Goal: Task Accomplishment & Management: Complete application form

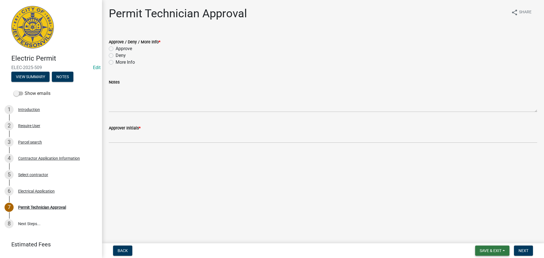
click at [483, 250] on span "Save & Exit" at bounding box center [490, 250] width 22 height 5
click at [482, 240] on button "Save & Exit" at bounding box center [486, 236] width 45 height 14
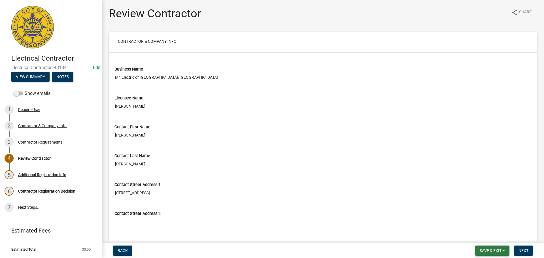
click at [494, 251] on span "Save & Exit" at bounding box center [490, 250] width 22 height 5
click at [482, 235] on button "Save & Exit" at bounding box center [486, 236] width 45 height 14
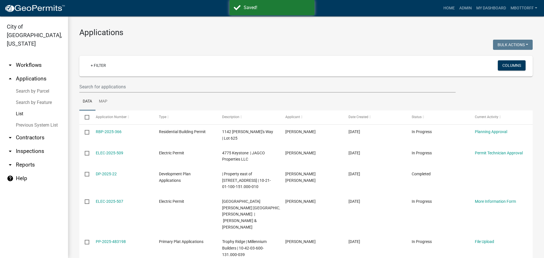
click at [28, 131] on link "arrow_drop_down Contractors" at bounding box center [34, 138] width 68 height 14
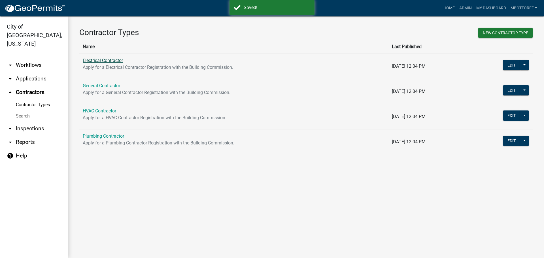
click at [101, 60] on link "Electrical Contractor" at bounding box center [103, 60] width 40 height 5
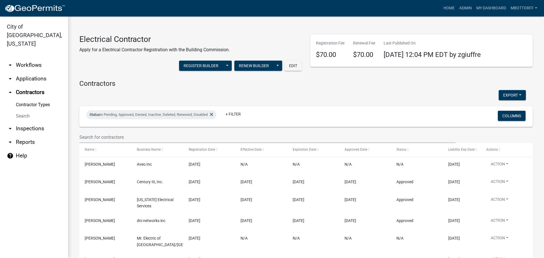
click at [92, 126] on div "Status in Pending, Approved, Denied, Inactive, Deleted, Renewed, Disabled + Fil…" at bounding box center [306, 116] width 448 height 21
click at [91, 135] on input "text" at bounding box center [267, 137] width 376 height 12
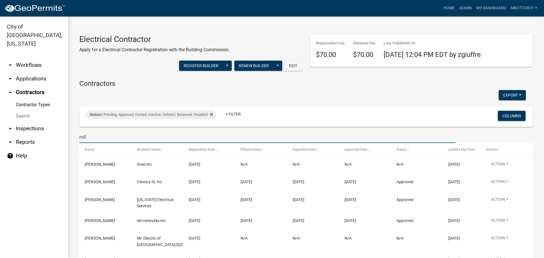
type input "m"
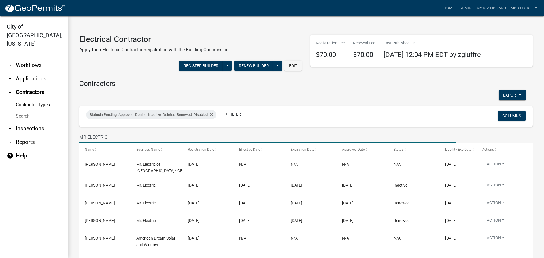
type input "MR ELECTRIC"
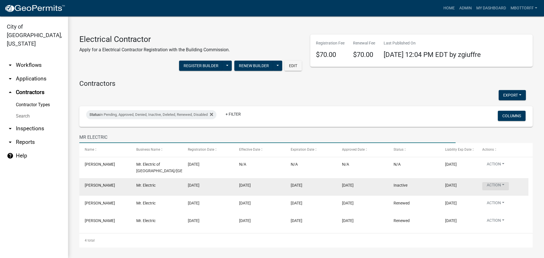
click at [501, 183] on button "Action" at bounding box center [495, 186] width 27 height 8
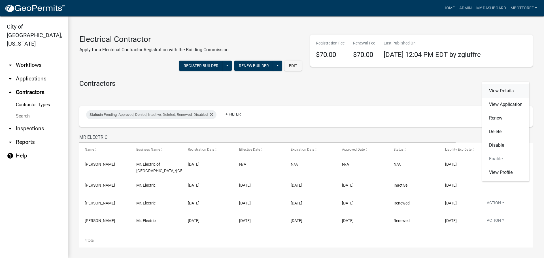
click at [496, 90] on link "View Details" at bounding box center [505, 91] width 47 height 14
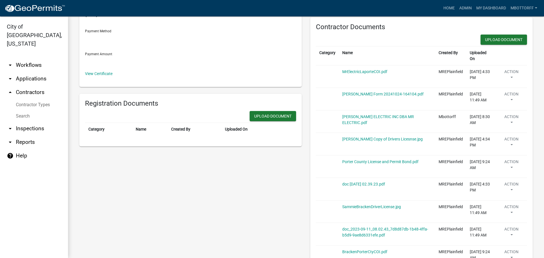
scroll to position [142, 0]
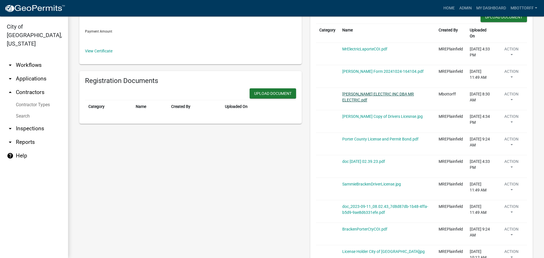
click at [352, 92] on link "BRACKEN ELECTRIC INC DBA MR ELECTRIC.pdf" at bounding box center [378, 97] width 72 height 10
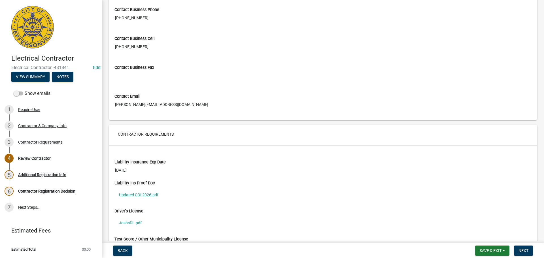
scroll to position [370, 0]
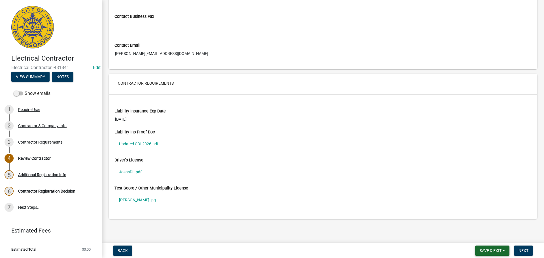
click at [488, 251] on span "Save & Exit" at bounding box center [490, 250] width 22 height 5
click at [482, 237] on button "Save & Exit" at bounding box center [486, 236] width 45 height 14
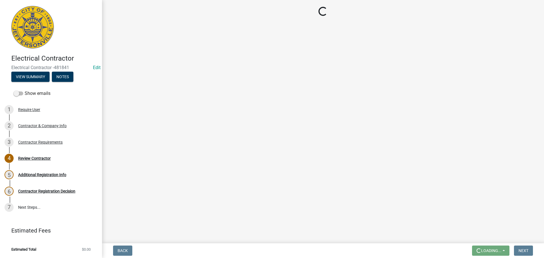
scroll to position [0, 0]
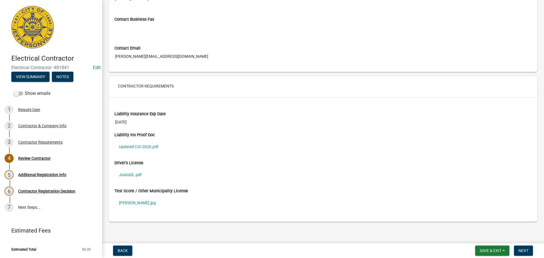
scroll to position [370, 0]
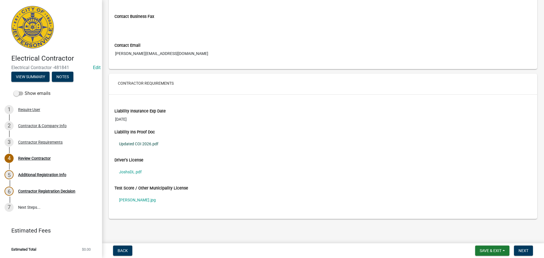
click at [143, 144] on link "Updated COI 2026.pdf" at bounding box center [322, 143] width 417 height 13
click at [132, 139] on link "Updated COI 2026.pdf" at bounding box center [322, 143] width 417 height 13
click at [134, 171] on link "JoshsDL.pdf" at bounding box center [322, 171] width 417 height 13
click at [133, 200] on link "Josh Brooks.jpg" at bounding box center [322, 199] width 417 height 13
click at [491, 252] on span "Save & Exit" at bounding box center [490, 250] width 22 height 5
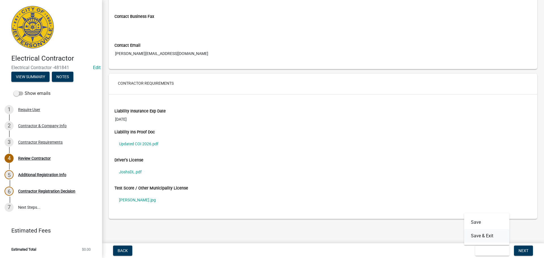
click at [486, 240] on button "Save & Exit" at bounding box center [486, 236] width 45 height 14
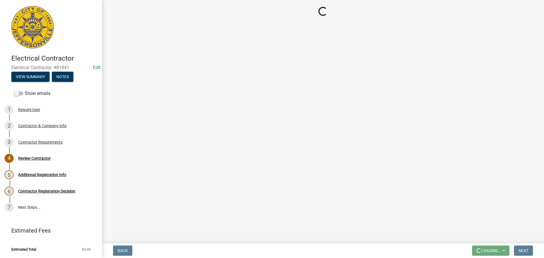
scroll to position [0, 0]
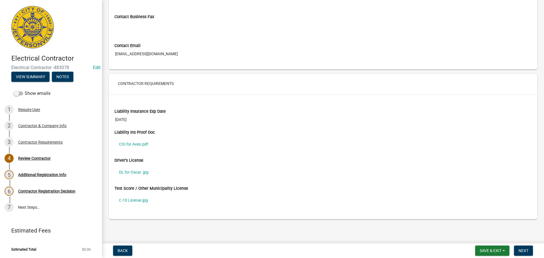
scroll to position [370, 0]
click at [51, 141] on div "Contractor Requirements" at bounding box center [40, 142] width 44 height 4
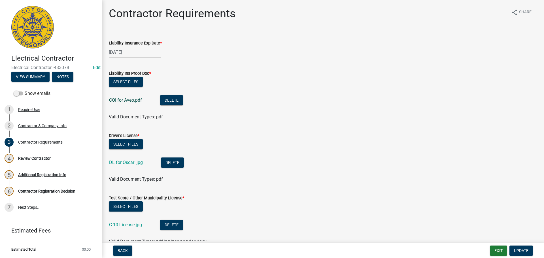
click at [131, 101] on link "COI for Aveo.pdf" at bounding box center [125, 99] width 33 height 5
click at [177, 99] on button "Delete" at bounding box center [171, 100] width 23 height 10
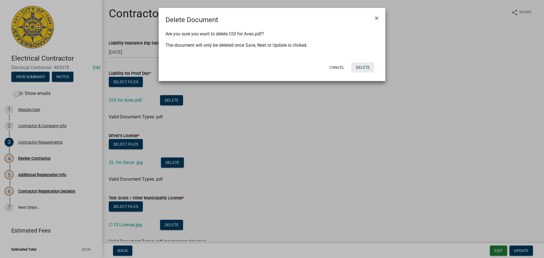
click at [366, 65] on button "Delete" at bounding box center [362, 67] width 23 height 10
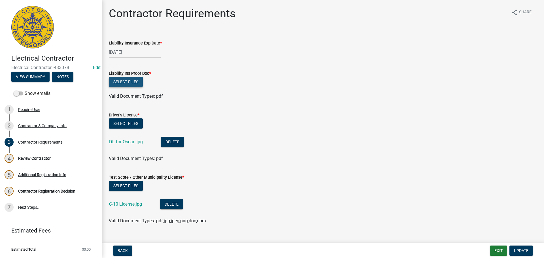
click at [123, 82] on button "Select files" at bounding box center [126, 82] width 34 height 10
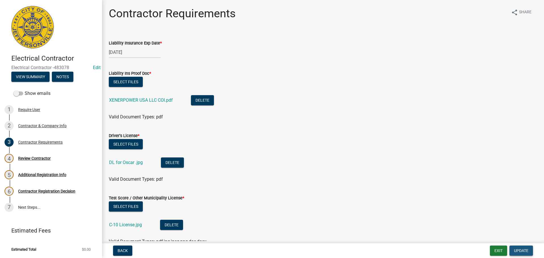
click at [518, 250] on span "Update" at bounding box center [521, 250] width 14 height 5
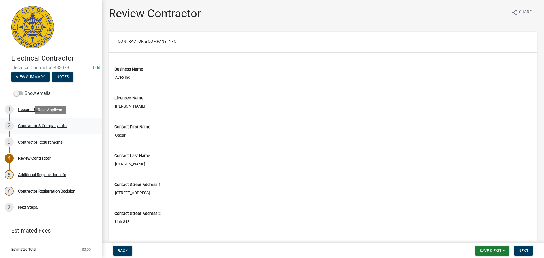
click at [29, 124] on div "Contractor & Company Info" at bounding box center [42, 126] width 48 height 4
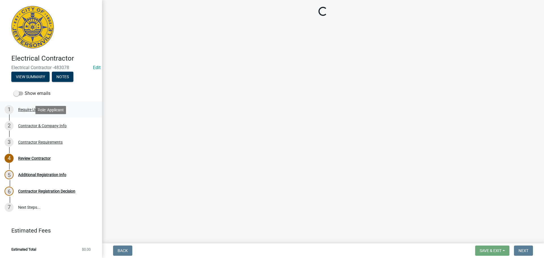
select select "CA"
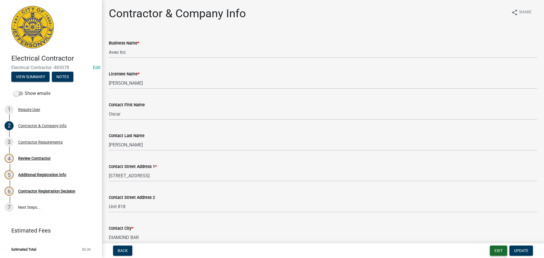
click at [498, 251] on button "Exit" at bounding box center [498, 250] width 17 height 10
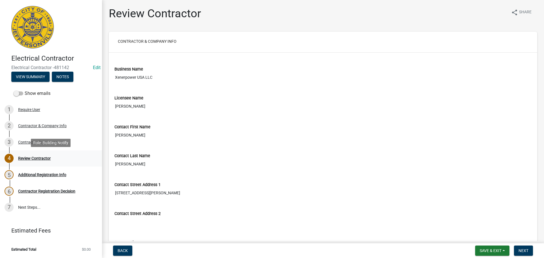
click at [36, 156] on div "Review Contractor" at bounding box center [34, 158] width 33 height 4
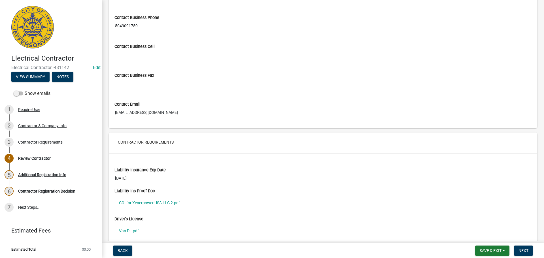
scroll to position [370, 0]
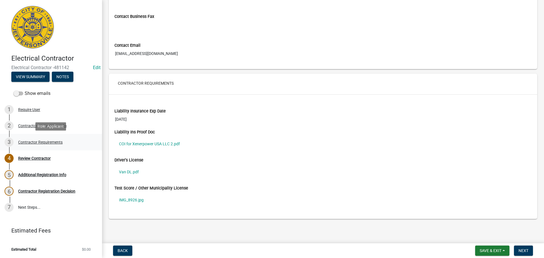
click at [39, 141] on div "Contractor Requirements" at bounding box center [40, 142] width 44 height 4
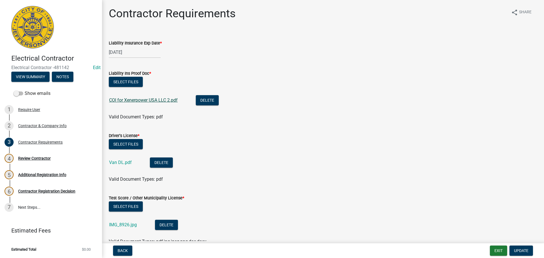
click at [136, 99] on link "COI for Xenerpower USA LLC 2.pdf" at bounding box center [143, 99] width 69 height 5
click at [203, 99] on button "Delete" at bounding box center [207, 100] width 23 height 10
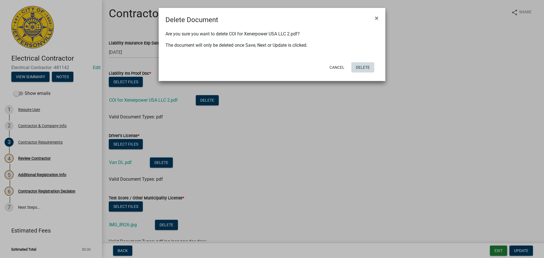
click at [362, 68] on button "Delete" at bounding box center [362, 67] width 23 height 10
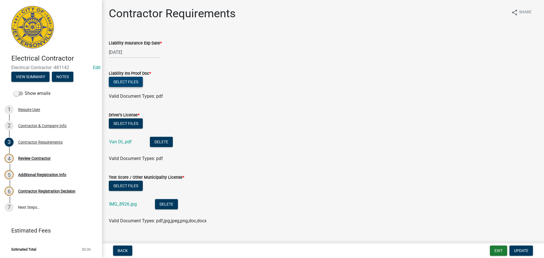
click at [127, 80] on button "Select files" at bounding box center [126, 82] width 34 height 10
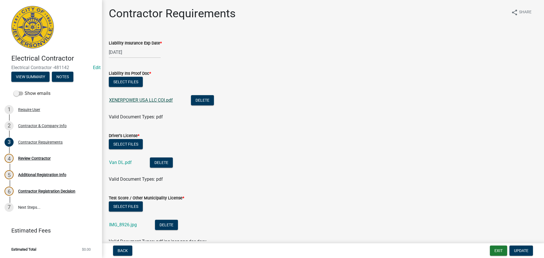
click at [145, 101] on link "XENERPOWER USA LLC COI.pdf" at bounding box center [141, 99] width 64 height 5
click at [516, 249] on span "Update" at bounding box center [521, 250] width 14 height 5
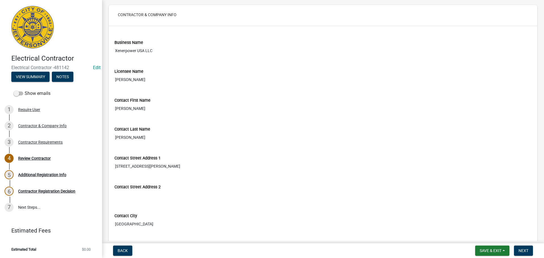
scroll to position [113, 0]
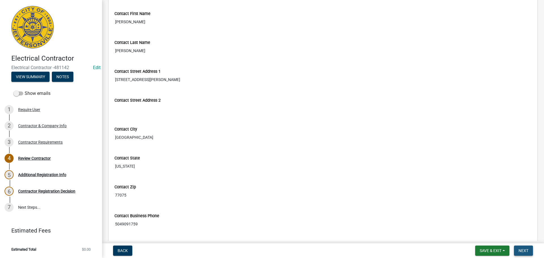
click at [522, 250] on span "Next" at bounding box center [523, 250] width 10 height 5
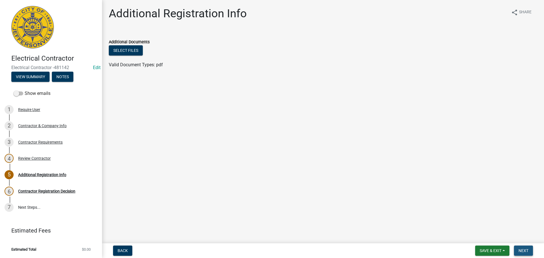
click at [520, 249] on span "Next" at bounding box center [523, 250] width 10 height 5
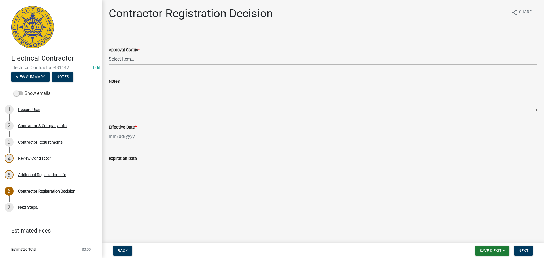
click at [119, 60] on select "Select Item... Approved Denied" at bounding box center [323, 59] width 428 height 12
click at [109, 53] on select "Select Item... Approved Denied" at bounding box center [323, 59] width 428 height 12
select select "4b86b809-39dd-4c68-9f3d-fdb3e7050482"
click at [114, 136] on div at bounding box center [135, 137] width 52 height 12
select select "9"
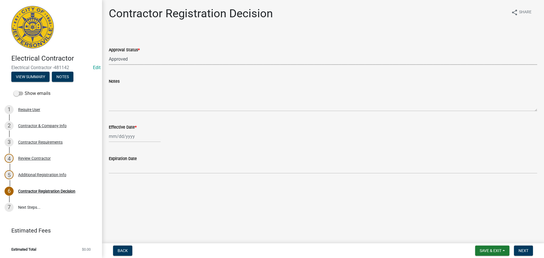
select select "2025"
click at [134, 193] on div "24" at bounding box center [132, 193] width 9 height 9
type input "09/24/2025"
click at [522, 248] on span "Next" at bounding box center [523, 250] width 10 height 5
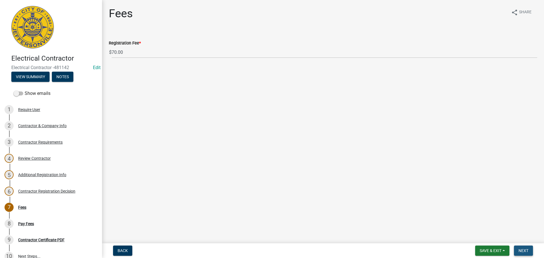
click at [522, 250] on span "Next" at bounding box center [523, 250] width 10 height 5
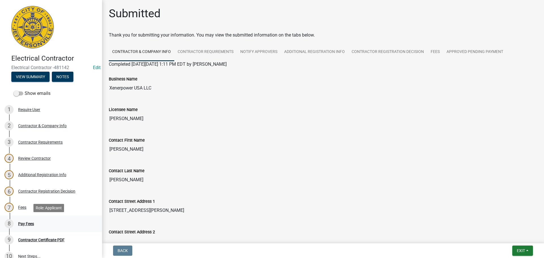
click at [21, 223] on div "Pay Fees" at bounding box center [26, 224] width 16 height 4
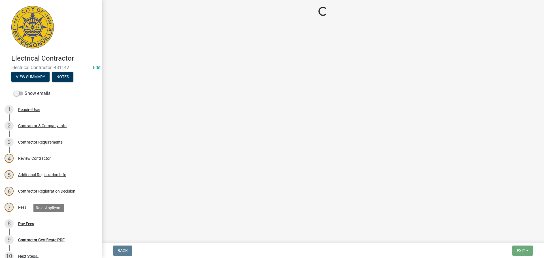
select select "3: 3"
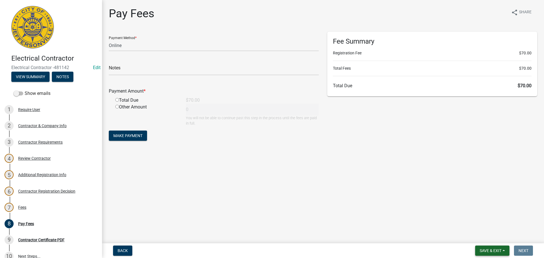
click at [489, 250] on span "Save & Exit" at bounding box center [490, 250] width 22 height 5
click at [484, 236] on button "Save & Exit" at bounding box center [486, 236] width 45 height 14
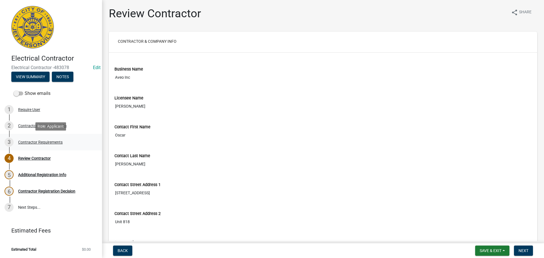
click at [41, 139] on div "3 Contractor Requirements" at bounding box center [49, 142] width 88 height 9
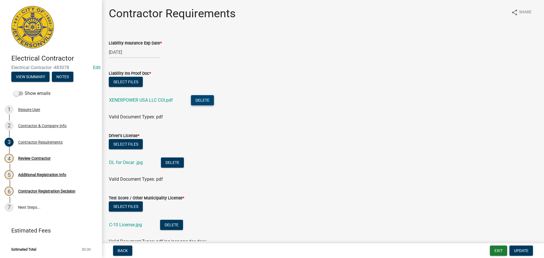
click at [203, 101] on button "Delete" at bounding box center [202, 100] width 23 height 10
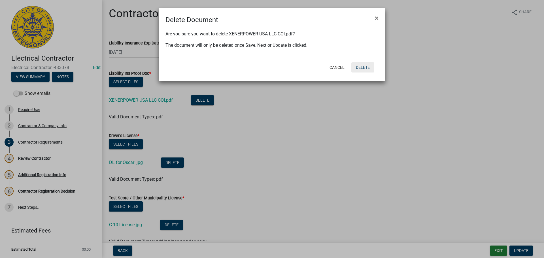
click at [362, 65] on button "Delete" at bounding box center [362, 67] width 23 height 10
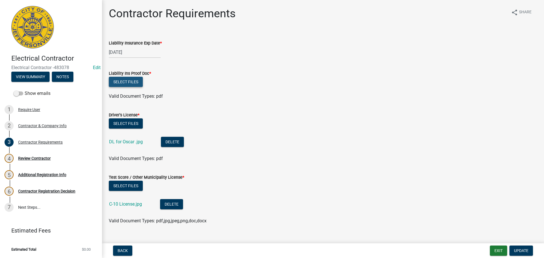
click at [118, 78] on button "Select files" at bounding box center [126, 82] width 34 height 10
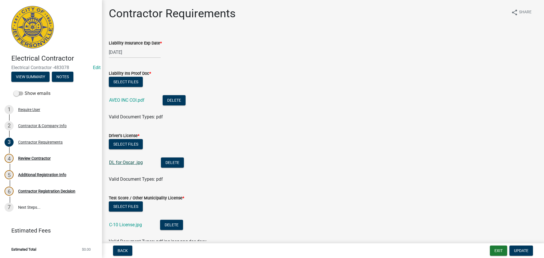
click at [133, 163] on link "DL for Oscar .jpg" at bounding box center [126, 162] width 34 height 5
click at [136, 224] on link "C-10 License.jpg" at bounding box center [125, 224] width 33 height 5
click at [517, 248] on span "Update" at bounding box center [521, 250] width 14 height 5
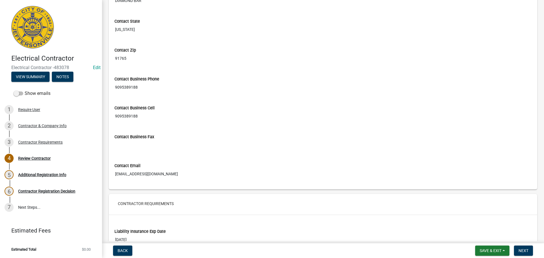
scroll to position [255, 0]
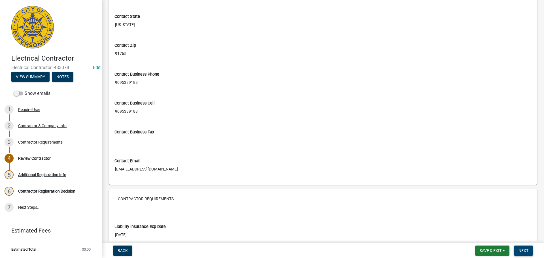
click at [522, 253] on span "Next" at bounding box center [523, 250] width 10 height 5
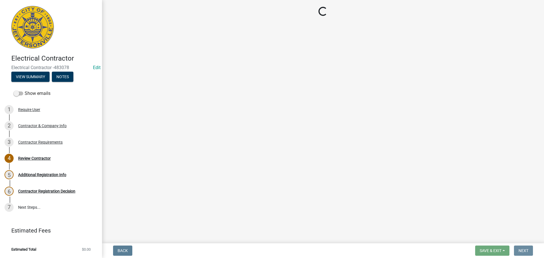
scroll to position [0, 0]
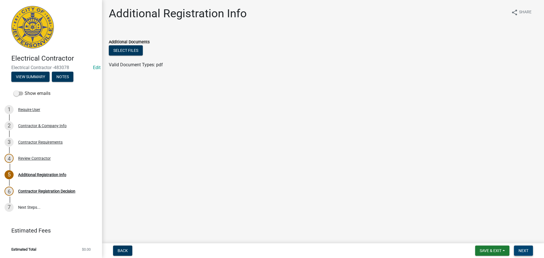
click at [523, 249] on span "Next" at bounding box center [523, 250] width 10 height 5
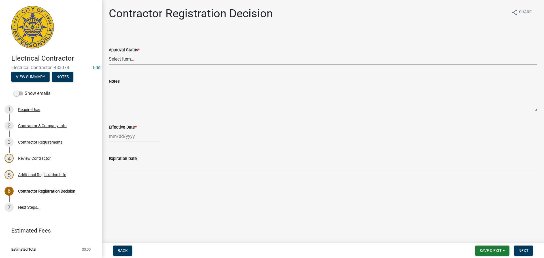
click at [117, 60] on select "Select Item... Approved Denied" at bounding box center [323, 59] width 428 height 12
click at [109, 53] on select "Select Item... Approved Denied" at bounding box center [323, 59] width 428 height 12
select select "4b86b809-39dd-4c68-9f3d-fdb3e7050482"
click at [119, 135] on div at bounding box center [135, 137] width 52 height 12
select select "9"
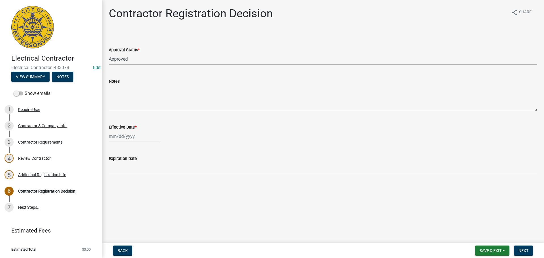
select select "2025"
click at [134, 193] on div "24" at bounding box center [132, 193] width 9 height 9
type input "[DATE]"
click at [524, 249] on span "Next" at bounding box center [523, 250] width 10 height 5
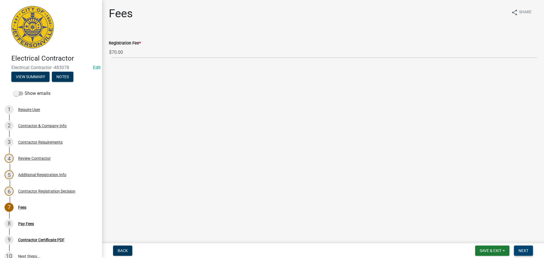
click at [523, 251] on span "Next" at bounding box center [523, 250] width 10 height 5
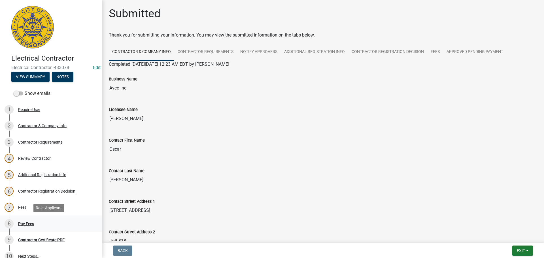
click at [23, 223] on div "Pay Fees" at bounding box center [26, 224] width 16 height 4
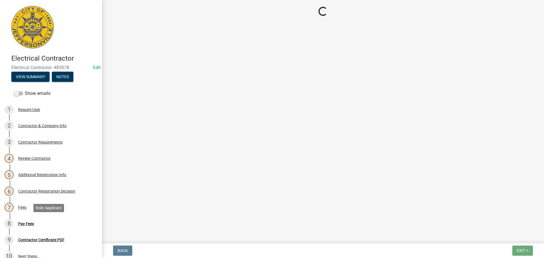
select select "3: 3"
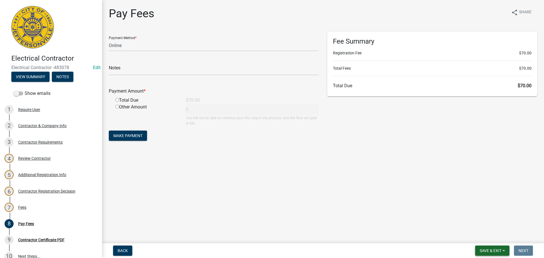
click at [482, 250] on span "Save & Exit" at bounding box center [490, 250] width 22 height 5
drag, startPoint x: 481, startPoint y: 237, endPoint x: 262, endPoint y: 157, distance: 232.4
click at [480, 237] on button "Save & Exit" at bounding box center [486, 236] width 45 height 14
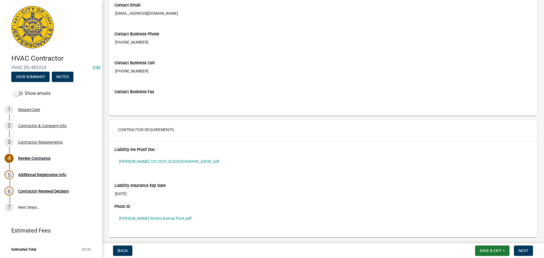
scroll to position [400, 0]
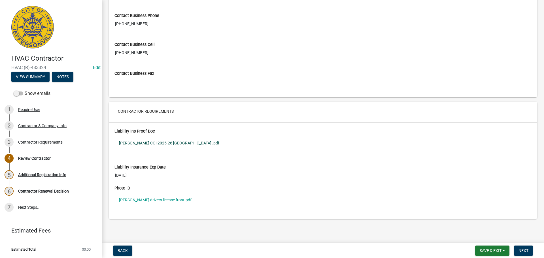
click at [152, 143] on link "[PERSON_NAME] COI 2025-26 [GEOGRAPHIC_DATA] .pdf" at bounding box center [322, 142] width 417 height 13
click at [151, 198] on link "[PERSON_NAME] drivers license front.pdf" at bounding box center [322, 199] width 417 height 13
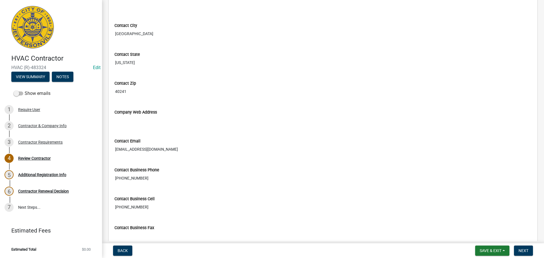
scroll to position [315, 0]
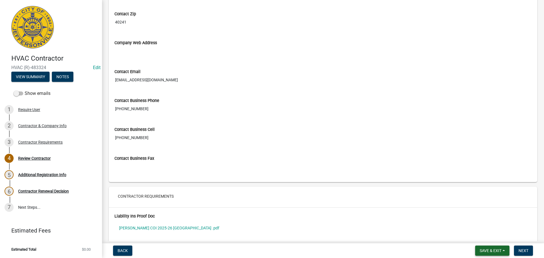
click at [482, 249] on span "Save & Exit" at bounding box center [490, 250] width 22 height 5
click at [479, 235] on button "Save & Exit" at bounding box center [486, 236] width 45 height 14
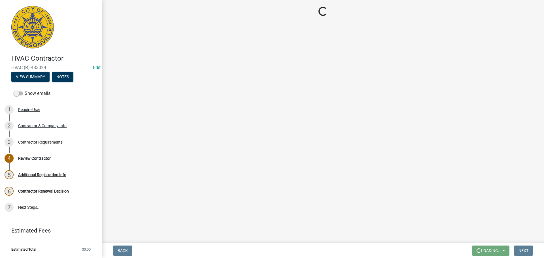
scroll to position [0, 0]
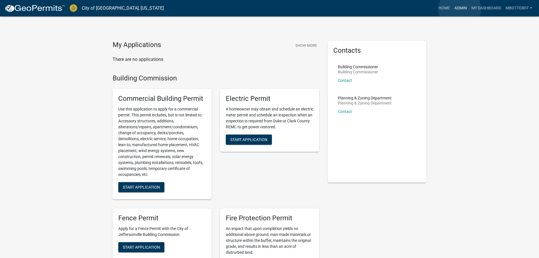
click at [460, 9] on link "Admin" at bounding box center [460, 8] width 17 height 11
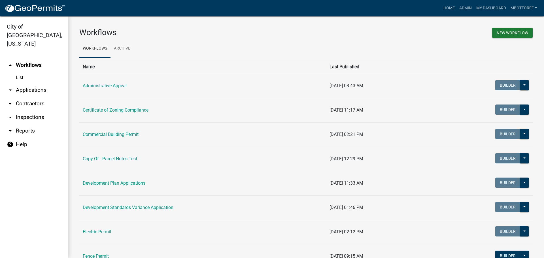
click at [31, 97] on link "arrow_drop_down Contractors" at bounding box center [34, 104] width 68 height 14
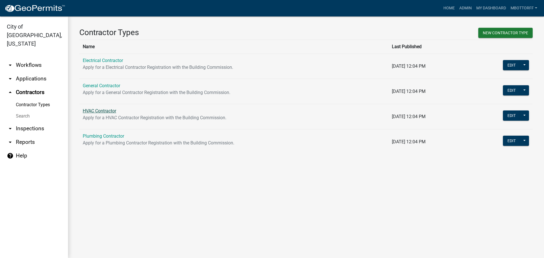
click at [90, 109] on link "HVAC Contractor" at bounding box center [99, 110] width 33 height 5
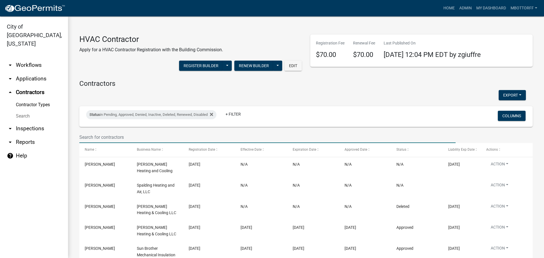
click at [90, 136] on input "text" at bounding box center [267, 137] width 376 height 12
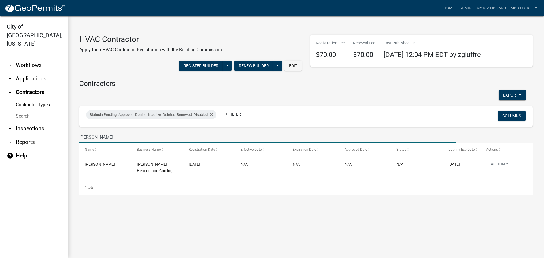
type input "[PERSON_NAME]"
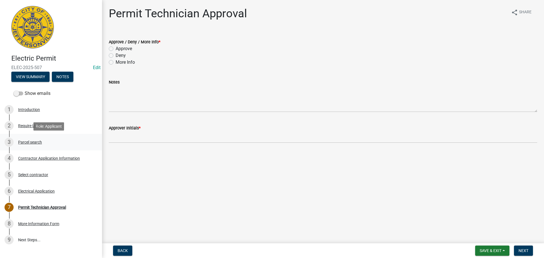
click at [32, 140] on div "Parcel search" at bounding box center [30, 142] width 24 height 4
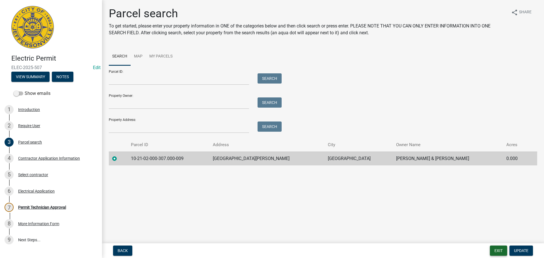
click at [495, 250] on button "Exit" at bounding box center [498, 250] width 17 height 10
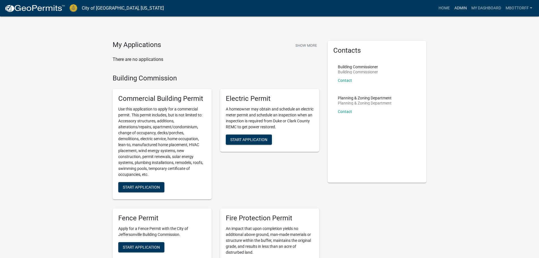
click at [458, 8] on link "Admin" at bounding box center [460, 8] width 17 height 11
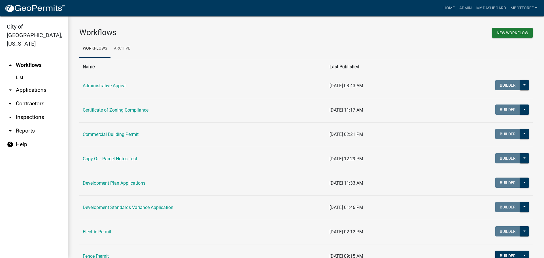
click at [30, 83] on link "arrow_drop_down Applications" at bounding box center [34, 90] width 68 height 14
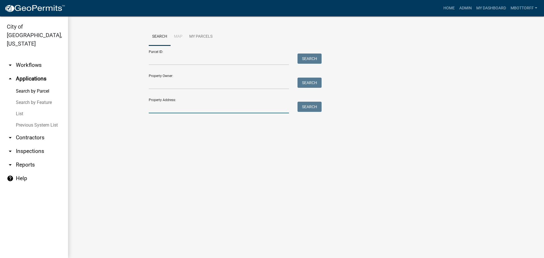
click at [167, 110] on input "Property Address:" at bounding box center [219, 108] width 140 height 12
click at [154, 112] on input "Property Address:" at bounding box center [219, 108] width 140 height 12
type input "3"
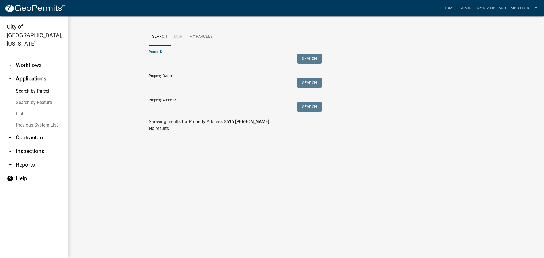
click at [157, 63] on input "Parcel ID:" at bounding box center [219, 60] width 140 height 12
type input "10-19-01-300-917.000-009"
click at [307, 59] on button "Search" at bounding box center [309, 59] width 24 height 10
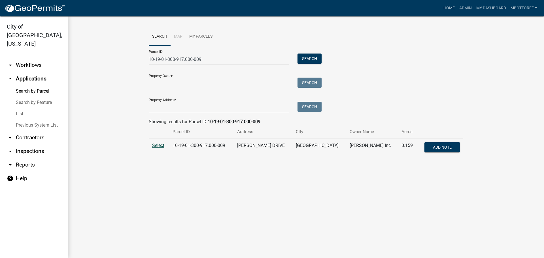
click at [153, 147] on span "Select" at bounding box center [158, 145] width 12 height 5
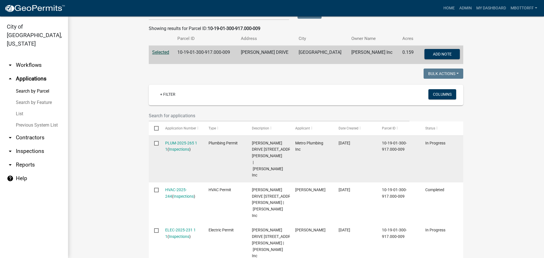
scroll to position [113, 0]
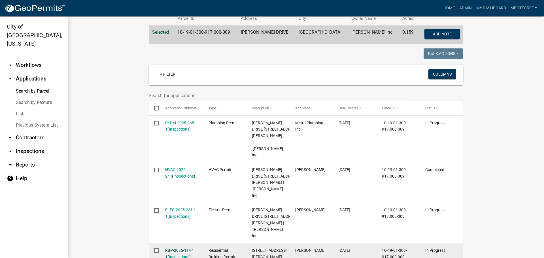
click at [172, 248] on link "RBP-2025-114 1 1" at bounding box center [179, 253] width 29 height 11
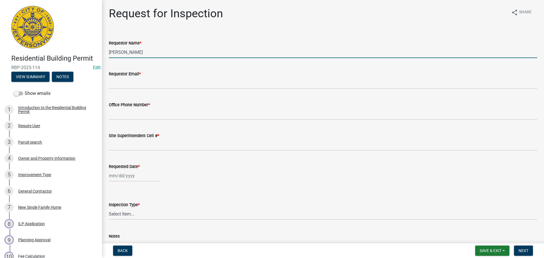
drag, startPoint x: 146, startPoint y: 53, endPoint x: 56, endPoint y: 41, distance: 89.9
click at [70, 46] on div "Residential Building Permit RBP-2025-114 Edit View Summary Notes Show emails 1 …" at bounding box center [272, 129] width 544 height 258
type input "NICK"
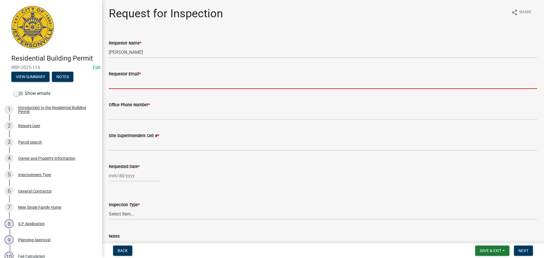
click at [132, 85] on input "Requestor Email *" at bounding box center [323, 83] width 428 height 12
type input "mbottorff@cityofjeff.net"
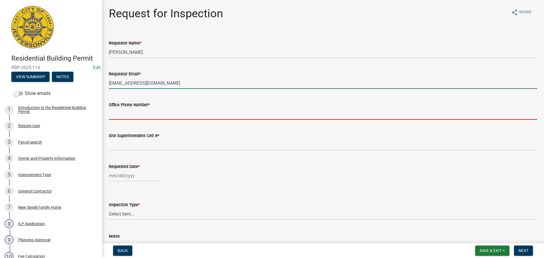
click at [134, 114] on input "Office Phone Number *" at bounding box center [323, 114] width 428 height 12
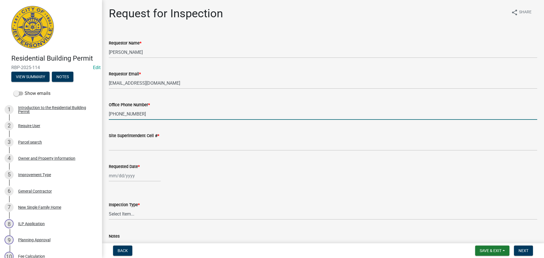
type input "502-755-1882"
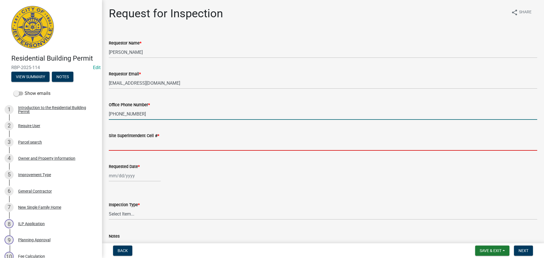
click at [132, 140] on input "Site Superintendent Cell # *" at bounding box center [323, 145] width 428 height 12
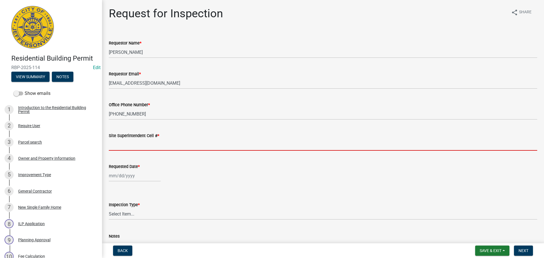
type input "SAME"
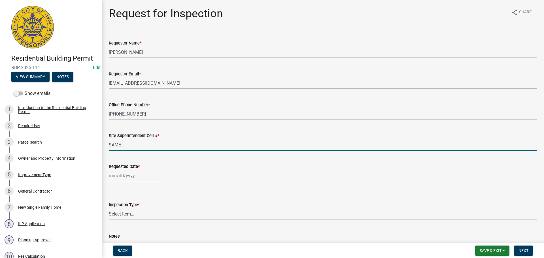
select select "9"
select select "2025"
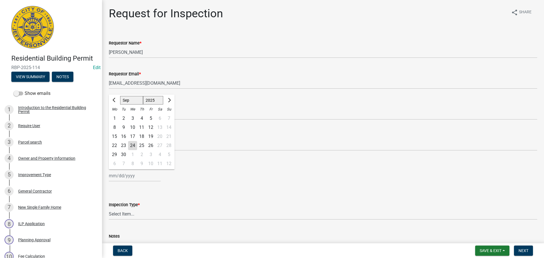
click at [129, 173] on div "Jan Feb Mar Apr May Jun Jul Aug Sep Oct Nov Dec 1525 1526 1527 1528 1529 1530 1…" at bounding box center [135, 176] width 52 height 12
click at [140, 146] on div "25" at bounding box center [141, 145] width 9 height 9
type input "09/25/2025"
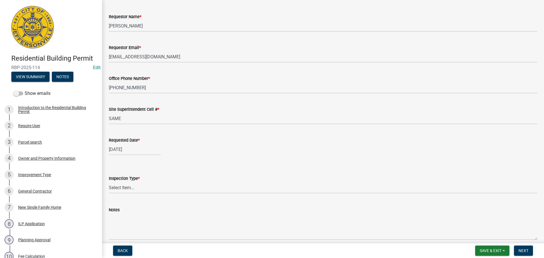
scroll to position [52, 0]
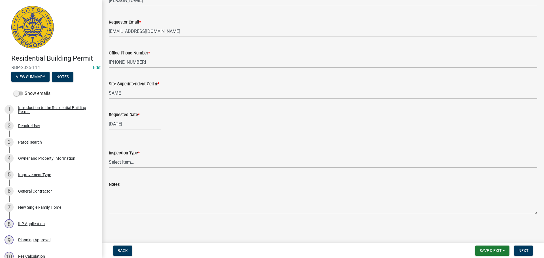
click at [126, 166] on select "Select Item... Footer Foundation Framing Final" at bounding box center [323, 162] width 428 height 12
click at [109, 156] on select "Select Item... Footer Foundation Framing Final" at bounding box center [323, 162] width 428 height 12
select select "8ea0f6e5-dde7-4881-a999-02519822ccbf"
click at [521, 249] on span "Next" at bounding box center [523, 250] width 10 height 5
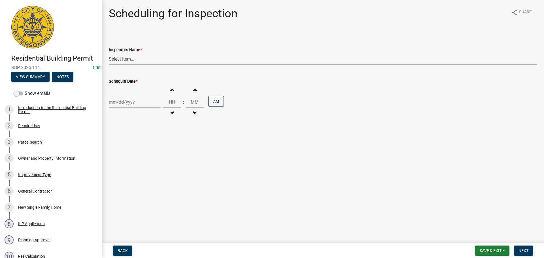
click at [125, 57] on select "Select Item... jramsey (Jeremy Ramsey) MaryFrey (Mary Frey) mkruer (Mike Kruer)…" at bounding box center [323, 59] width 428 height 12
select select "13c97fbc-c819-4cee-844a-0db3d3c4db95"
click at [109, 53] on select "Select Item... jramsey (Jeremy Ramsey) MaryFrey (Mary Frey) mkruer (Mike Kruer)…" at bounding box center [323, 59] width 428 height 12
select select "9"
select select "2025"
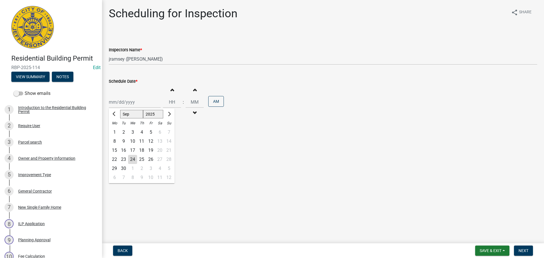
click at [120, 104] on div "Jan Feb Mar Apr May Jun Jul Aug Sep Oct Nov Dec 1525 1526 1527 1528 1529 1530 1…" at bounding box center [135, 102] width 52 height 12
click at [142, 160] on div "25" at bounding box center [141, 159] width 9 height 9
type input "09/25/2025"
click at [519, 250] on span "Next" at bounding box center [523, 250] width 10 height 5
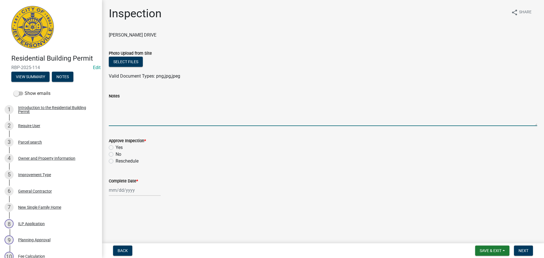
click at [129, 103] on textarea "Notes" at bounding box center [323, 112] width 428 height 27
type textarea "REINSPECTION"
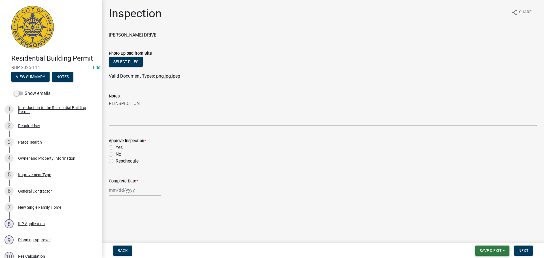
click at [489, 251] on span "Save & Exit" at bounding box center [490, 250] width 22 height 5
click at [470, 239] on button "Save & Exit" at bounding box center [486, 236] width 45 height 14
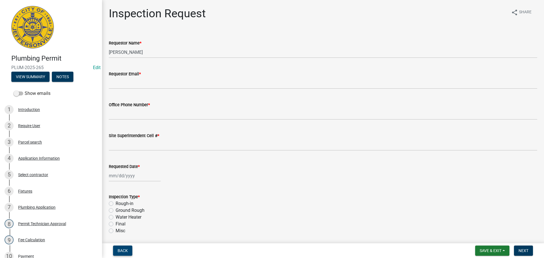
drag, startPoint x: 117, startPoint y: 251, endPoint x: 135, endPoint y: 251, distance: 18.1
click at [117, 251] on button "Back" at bounding box center [122, 250] width 19 height 10
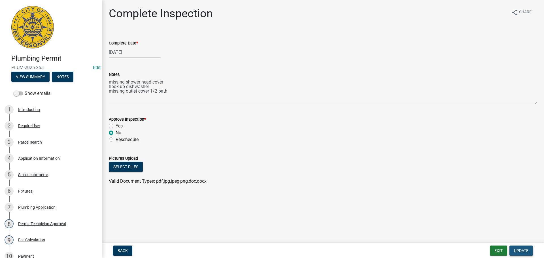
click at [520, 250] on span "Update" at bounding box center [521, 250] width 14 height 5
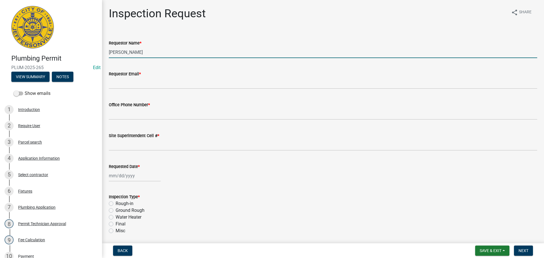
drag, startPoint x: 147, startPoint y: 50, endPoint x: 0, endPoint y: 33, distance: 147.7
click at [0, 33] on div "Plumbing Permit PLUM-2025-265 Edit View Summary Notes Show emails 1 Introductio…" at bounding box center [272, 129] width 544 height 258
type input "k"
type input "[PERSON_NAME]"
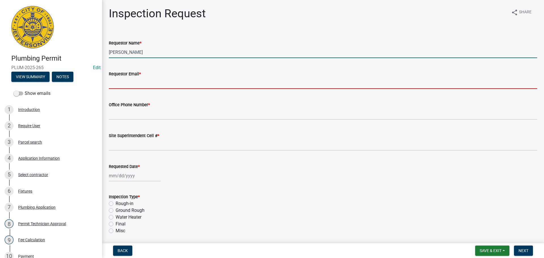
click at [116, 80] on input "Requestor Email *" at bounding box center [323, 83] width 428 height 12
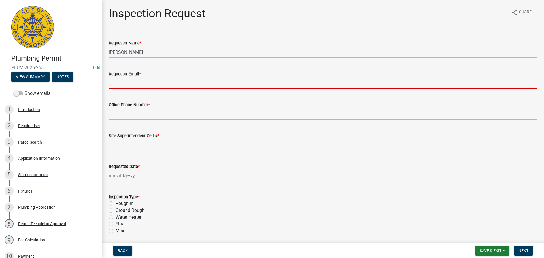
type input "[EMAIL_ADDRESS][DOMAIN_NAME]"
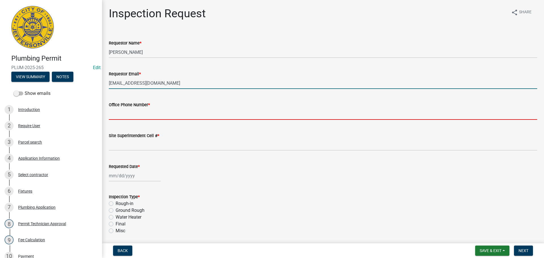
click at [131, 111] on input "Office Phone Number *" at bounding box center [323, 114] width 428 height 12
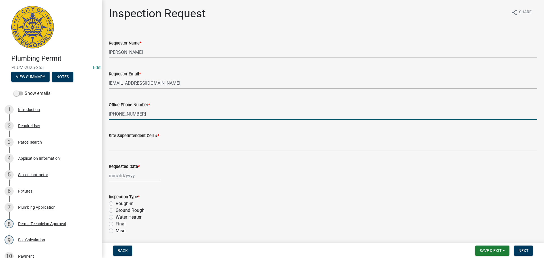
type input "[PHONE_NUMBER]"
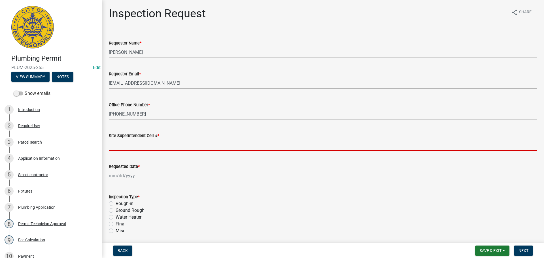
click at [130, 144] on input "Site Superintendent Cell # *" at bounding box center [323, 145] width 428 height 12
type input "SAME"
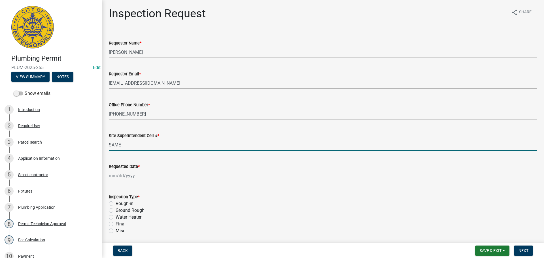
click at [124, 179] on input "Requested Date *" at bounding box center [135, 176] width 52 height 12
select select "9"
select select "2025"
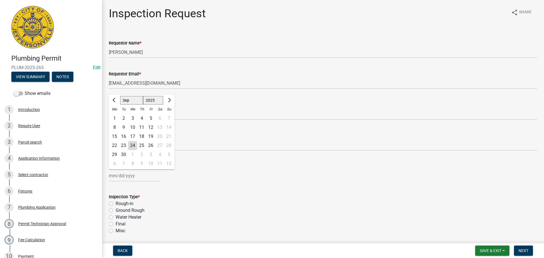
drag, startPoint x: 142, startPoint y: 148, endPoint x: 140, endPoint y: 160, distance: 12.9
click at [142, 148] on div "25" at bounding box center [141, 145] width 9 height 9
type input "[DATE]"
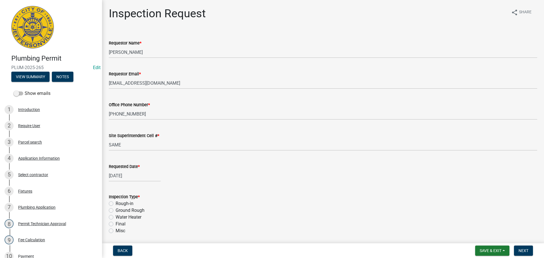
click at [116, 225] on label "Final" at bounding box center [121, 224] width 10 height 7
click at [116, 224] on input "Final" at bounding box center [118, 223] width 4 height 4
radio input "true"
click at [527, 251] on span "Next" at bounding box center [523, 250] width 10 height 5
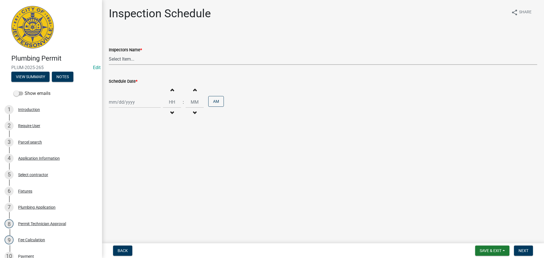
click at [123, 55] on select "Select Item... [PERSON_NAME] ([PERSON_NAME]) [PERSON_NAME] ([PERSON_NAME]) mkru…" at bounding box center [323, 59] width 428 height 12
select select "13c97fbc-c819-4cee-844a-0db3d3c4db95"
click at [109, 53] on select "Select Item... [PERSON_NAME] ([PERSON_NAME]) [PERSON_NAME] ([PERSON_NAME]) mkru…" at bounding box center [323, 59] width 428 height 12
select select "9"
select select "2025"
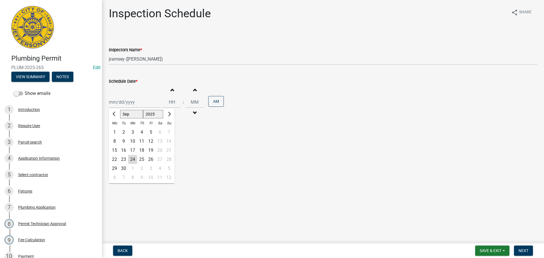
click at [120, 101] on div "Jan Feb Mar Apr May Jun Jul Aug Sep Oct Nov Dec 1525 1526 1527 1528 1529 1530 1…" at bounding box center [135, 102] width 52 height 12
click at [139, 160] on div "25" at bounding box center [141, 159] width 9 height 9
type input "09/25/2025"
click at [525, 251] on span "Next" at bounding box center [523, 250] width 10 height 5
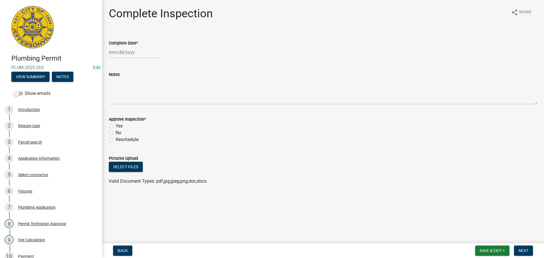
click at [102, 80] on div "Complete Inspection share Share Complete Date * Notes Approve Inspection * Yes …" at bounding box center [323, 101] width 442 height 188
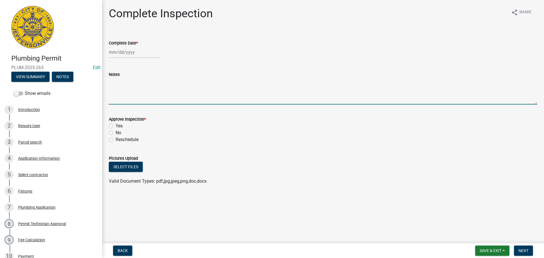
click at [110, 82] on textarea "Notes" at bounding box center [323, 91] width 428 height 27
type textarea "REINSPECTION"
click at [501, 252] on span "Save & Exit" at bounding box center [490, 250] width 22 height 5
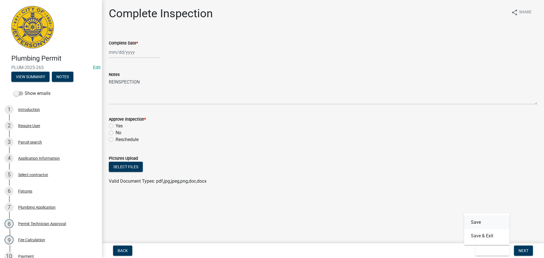
click at [474, 219] on button "Save" at bounding box center [486, 222] width 45 height 14
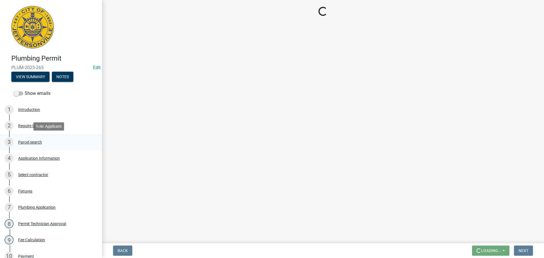
click at [28, 140] on div "Parcel search" at bounding box center [30, 142] width 24 height 4
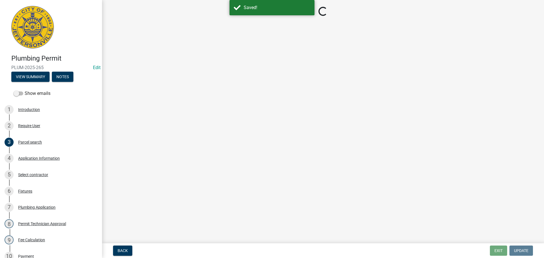
drag, startPoint x: 202, startPoint y: 156, endPoint x: 140, endPoint y: 135, distance: 65.4
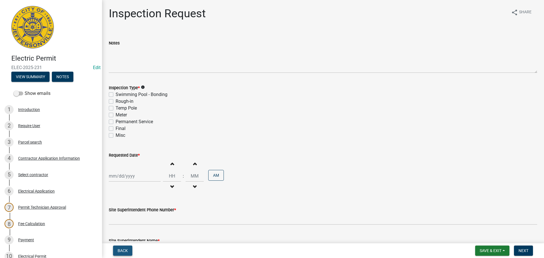
drag, startPoint x: 124, startPoint y: 250, endPoint x: 145, endPoint y: 219, distance: 37.9
click at [124, 250] on span "Back" at bounding box center [122, 250] width 10 height 5
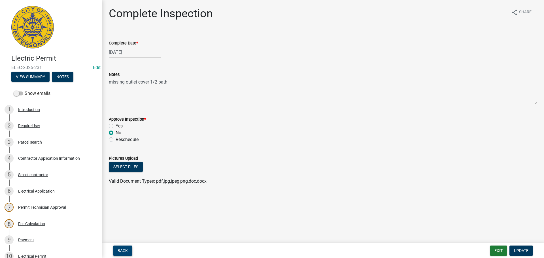
click at [121, 250] on span "Back" at bounding box center [122, 250] width 10 height 5
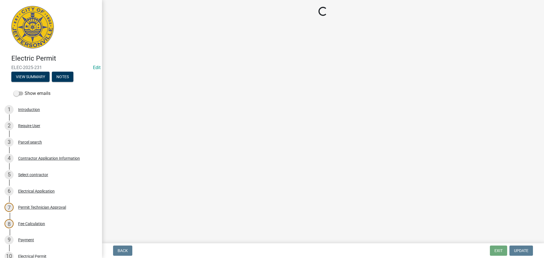
select select "13c97fbc-c819-4cee-844a-0db3d3c4db95"
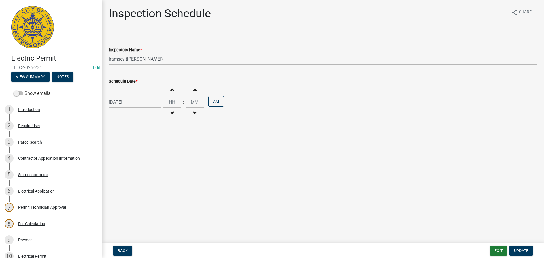
scroll to position [124, 0]
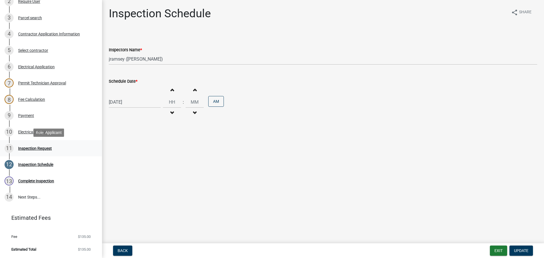
click at [33, 146] on div "Inspection Request" at bounding box center [35, 148] width 34 height 4
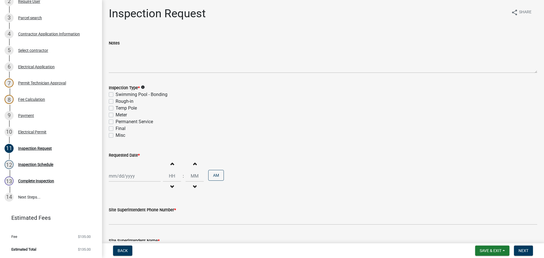
click at [116, 127] on label "Final" at bounding box center [121, 128] width 10 height 7
click at [116, 127] on input "Final" at bounding box center [118, 127] width 4 height 4
checkbox input "true"
checkbox input "false"
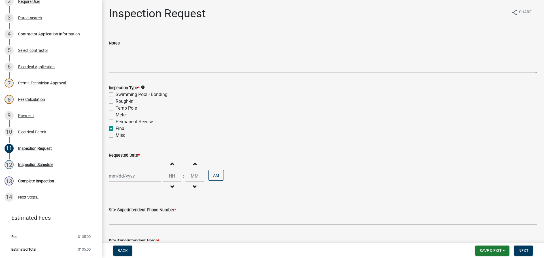
checkbox input "false"
checkbox input "true"
checkbox input "false"
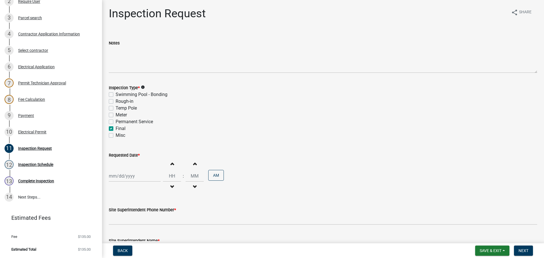
click at [121, 177] on div at bounding box center [135, 176] width 52 height 12
select select "9"
select select "2025"
click at [141, 147] on div "25" at bounding box center [141, 145] width 9 height 9
type input "09/25/2025"
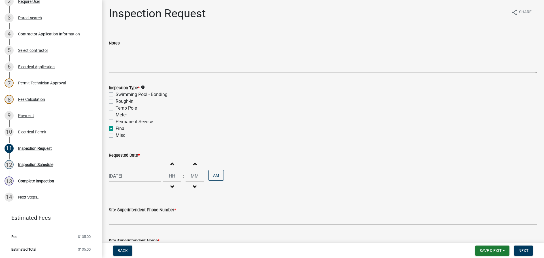
scroll to position [72, 0]
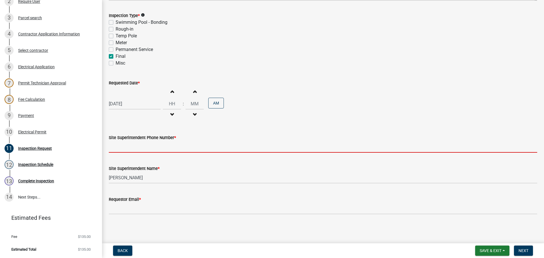
click at [131, 148] on input "Site Superintendent Phone Number *" at bounding box center [323, 147] width 428 height 12
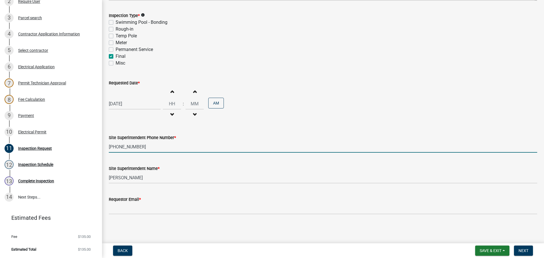
type input "502-755-1882"
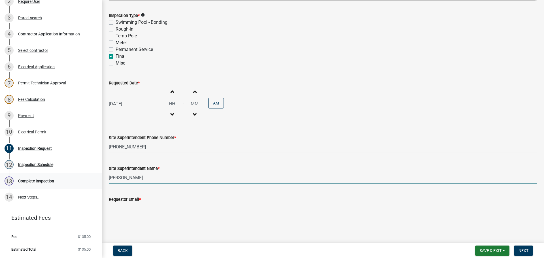
drag, startPoint x: 145, startPoint y: 177, endPoint x: 18, endPoint y: 164, distance: 127.5
click at [53, 171] on div "Electric Permit ELEC-2025-231 Edit View Summary Notes Show emails 1 Introductio…" at bounding box center [272, 129] width 544 height 258
type input "NICK"
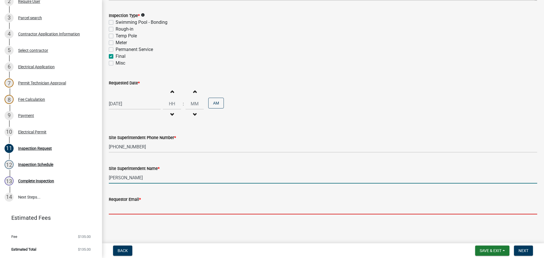
click at [124, 211] on input "Requestor Email *" at bounding box center [323, 209] width 428 height 12
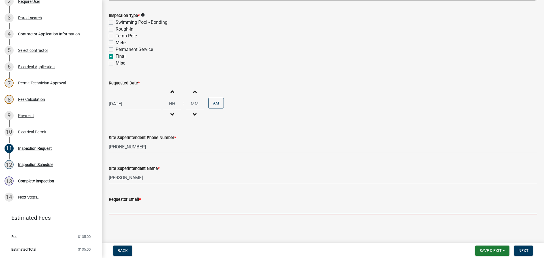
type input "mbottorff@cityofjeff.net"
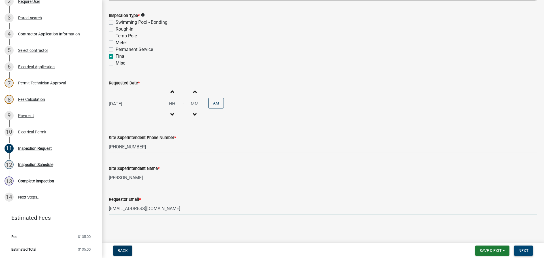
click at [517, 252] on button "Next" at bounding box center [523, 250] width 19 height 10
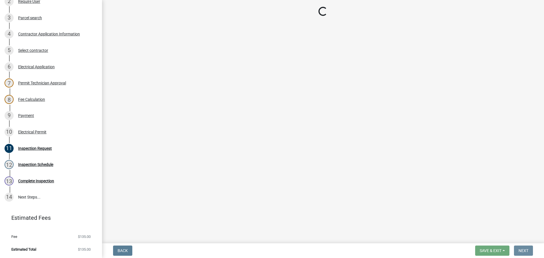
scroll to position [0, 0]
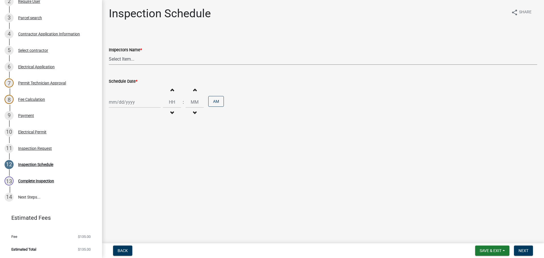
click at [116, 61] on select "Select Item... jramsey (Jeremy Ramsey) MaryFrey (Mary Frey) mkruer (Mike Kruer)…" at bounding box center [323, 59] width 428 height 12
select select "13c97fbc-c819-4cee-844a-0db3d3c4db95"
click at [109, 53] on select "Select Item... jramsey (Jeremy Ramsey) MaryFrey (Mary Frey) mkruer (Mike Kruer)…" at bounding box center [323, 59] width 428 height 12
click at [121, 104] on div at bounding box center [135, 102] width 52 height 12
select select "9"
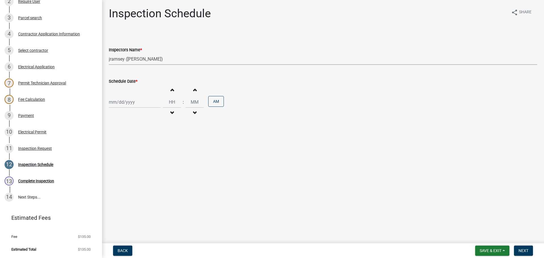
select select "2025"
click at [141, 158] on div "25" at bounding box center [141, 159] width 9 height 9
type input "09/25/2025"
click at [521, 250] on span "Next" at bounding box center [523, 250] width 10 height 5
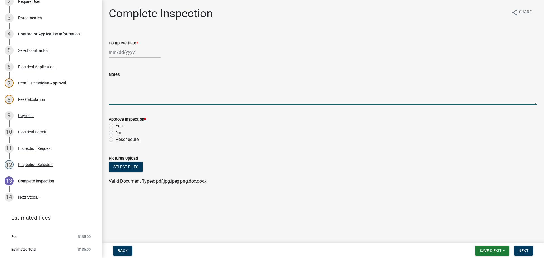
click at [113, 84] on textarea "Notes" at bounding box center [323, 91] width 428 height 27
type textarea "E"
click at [129, 80] on textarea "REINSPECION" at bounding box center [323, 91] width 428 height 27
type textarea "REINSPECTION"
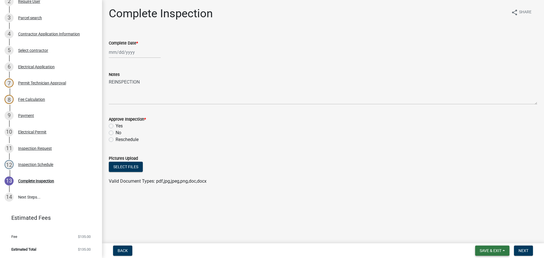
click at [491, 251] on span "Save & Exit" at bounding box center [490, 250] width 22 height 5
click at [488, 240] on button "Save & Exit" at bounding box center [486, 236] width 45 height 14
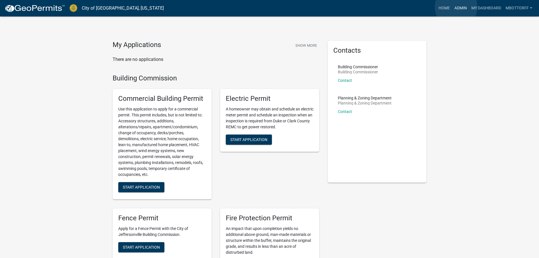
click at [456, 7] on link "Admin" at bounding box center [460, 8] width 17 height 11
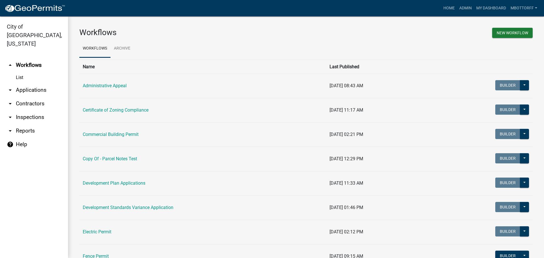
click at [25, 83] on link "arrow_drop_down Applications" at bounding box center [34, 90] width 68 height 14
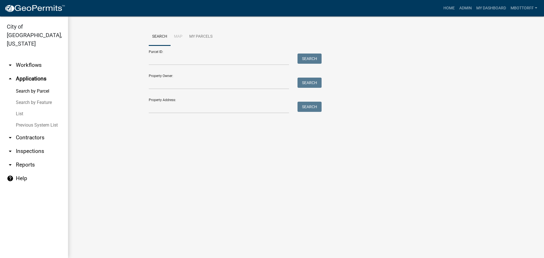
click at [23, 108] on link "List" at bounding box center [34, 113] width 68 height 11
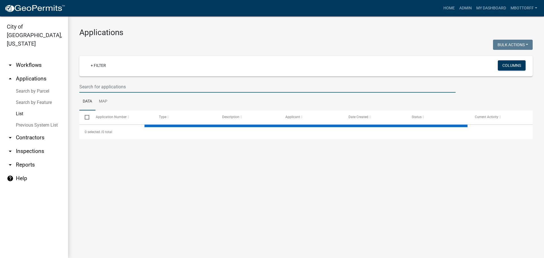
click at [86, 88] on input "text" at bounding box center [267, 87] width 376 height 12
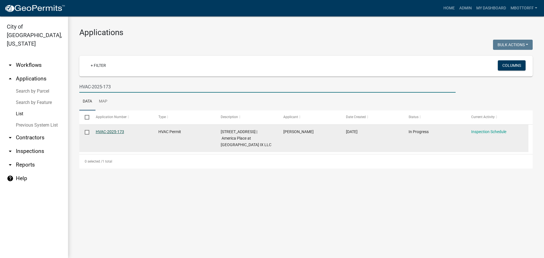
type input "HVAC-2025-173"
click at [104, 131] on link "HVAC-2025-173" at bounding box center [110, 131] width 28 height 5
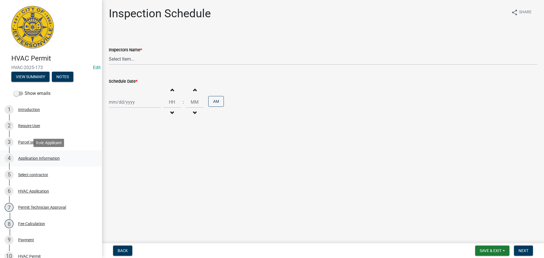
click at [33, 157] on div "Application Information" at bounding box center [39, 158] width 42 height 4
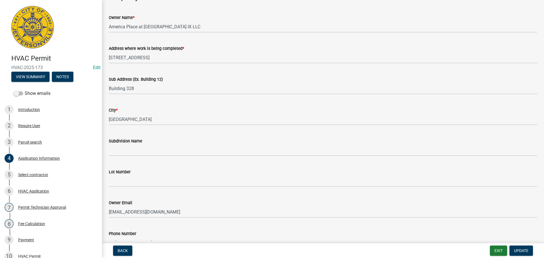
scroll to position [124, 0]
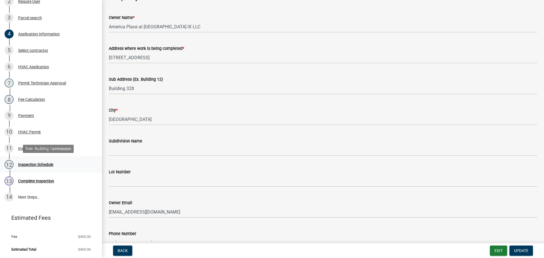
drag, startPoint x: 36, startPoint y: 164, endPoint x: 63, endPoint y: 159, distance: 27.7
click at [36, 164] on div "Inspection Schedule" at bounding box center [35, 165] width 35 height 4
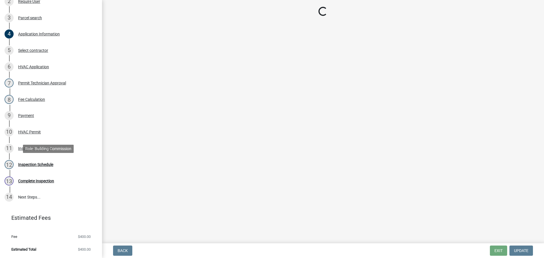
scroll to position [0, 0]
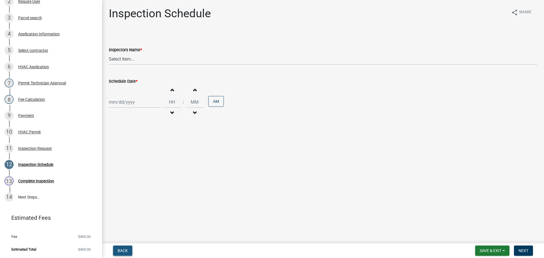
click at [119, 250] on span "Back" at bounding box center [122, 250] width 10 height 5
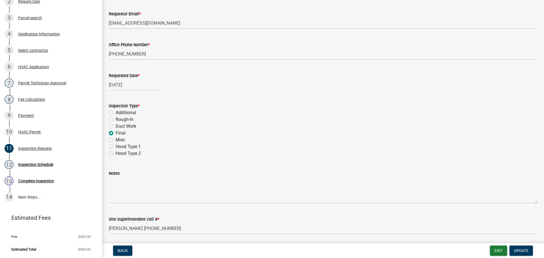
scroll to position [80, 0]
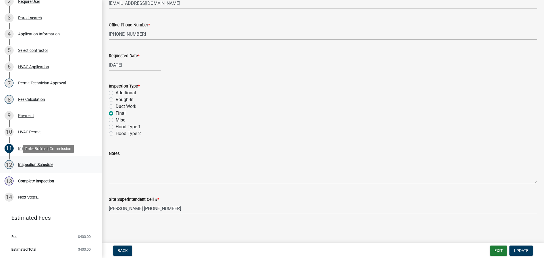
click at [29, 164] on div "Inspection Schedule" at bounding box center [35, 165] width 35 height 4
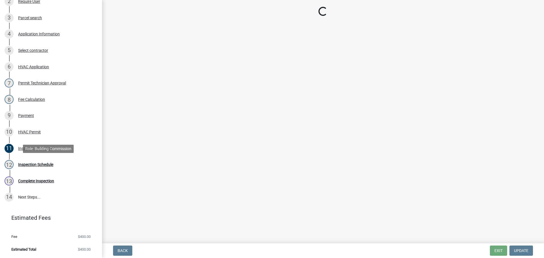
scroll to position [0, 0]
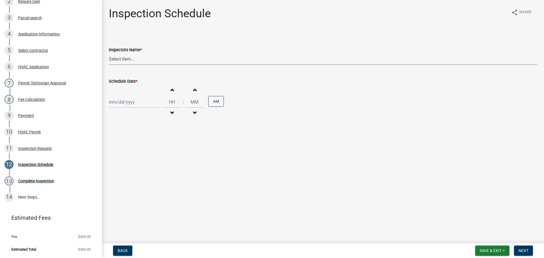
click at [123, 60] on select "Select Item... jramsey (Jeremy Ramsey) MaryFrey (Mary Frey) mkruer (Mike Kruer)…" at bounding box center [323, 59] width 428 height 12
select select "13c97fbc-c819-4cee-844a-0db3d3c4db95"
click at [109, 53] on select "Select Item... jramsey (Jeremy Ramsey) MaryFrey (Mary Frey) mkruer (Mike Kruer)…" at bounding box center [323, 59] width 428 height 12
click at [123, 96] on div "Increment hours Decrement hours : Increment minutes Decrement minutes AM" at bounding box center [323, 102] width 428 height 35
click at [123, 102] on div at bounding box center [135, 102] width 52 height 12
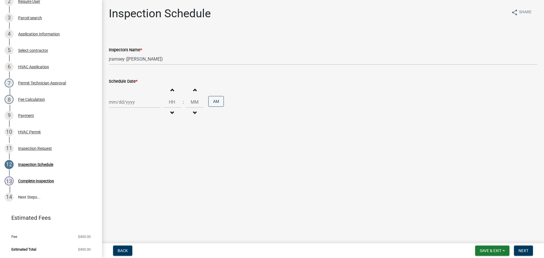
select select "9"
select select "2025"
click at [153, 157] on div "26" at bounding box center [150, 159] width 9 height 9
type input "09/26/2025"
click at [524, 251] on span "Next" at bounding box center [523, 250] width 10 height 5
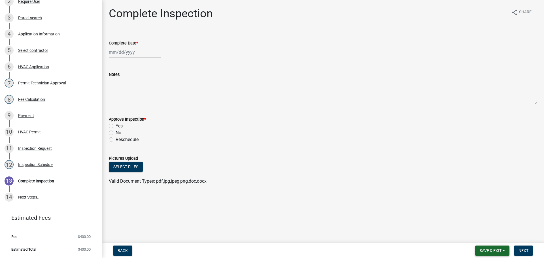
click at [495, 249] on span "Save & Exit" at bounding box center [490, 250] width 22 height 5
click at [486, 236] on button "Save & Exit" at bounding box center [486, 236] width 45 height 14
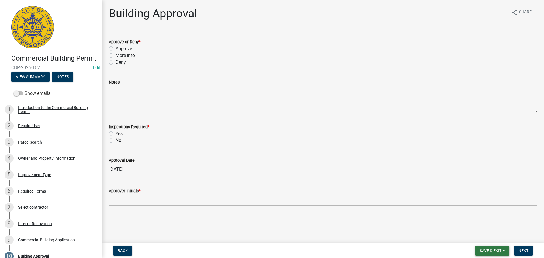
click at [485, 250] on span "Save & Exit" at bounding box center [490, 250] width 22 height 5
click at [485, 240] on button "Save & Exit" at bounding box center [486, 236] width 45 height 14
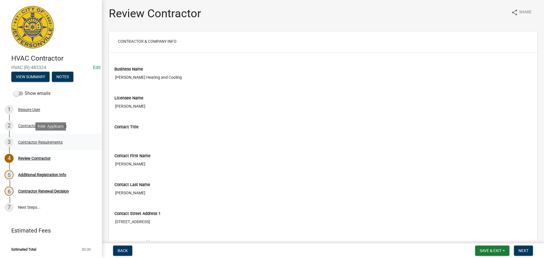
click at [33, 141] on div "Contractor Requirements" at bounding box center [40, 142] width 44 height 4
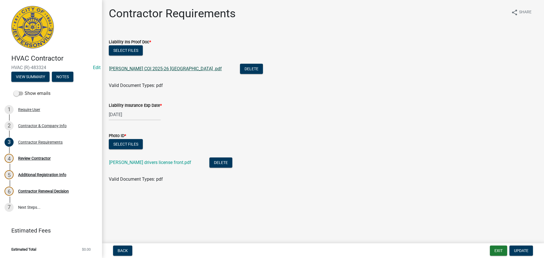
click at [152, 70] on link "[PERSON_NAME] COI 2025-26 [GEOGRAPHIC_DATA] .pdf" at bounding box center [165, 68] width 113 height 5
click at [511, 248] on button "Update" at bounding box center [520, 250] width 23 height 10
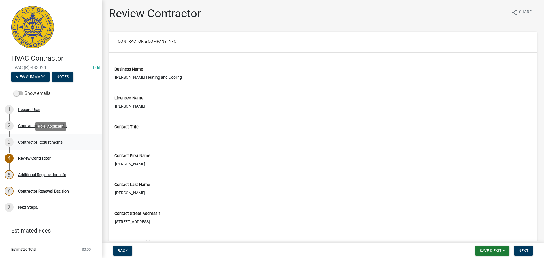
click at [37, 141] on div "Contractor Requirements" at bounding box center [40, 142] width 44 height 4
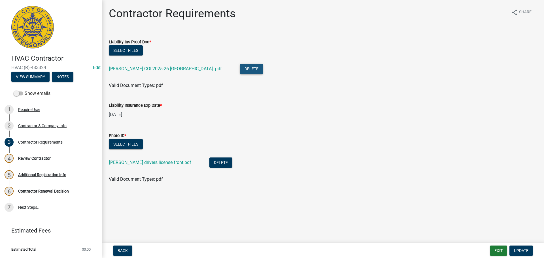
click at [240, 69] on button "Delete" at bounding box center [251, 69] width 23 height 10
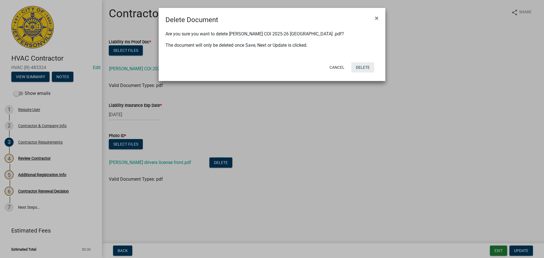
click at [359, 65] on button "Delete" at bounding box center [362, 67] width 23 height 10
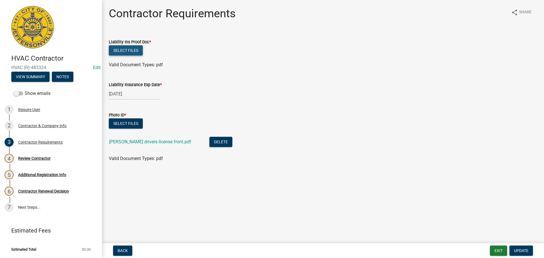
click at [121, 51] on button "Select files" at bounding box center [126, 50] width 34 height 10
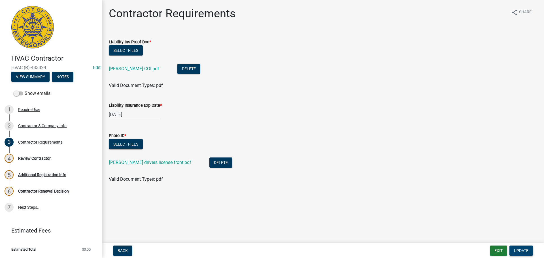
click at [522, 250] on span "Update" at bounding box center [521, 250] width 14 height 5
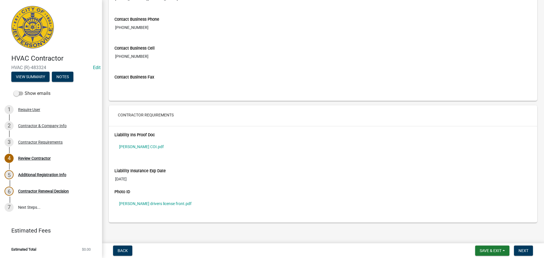
scroll to position [400, 0]
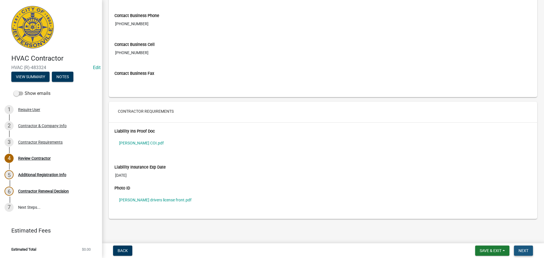
click at [523, 251] on span "Next" at bounding box center [523, 250] width 10 height 5
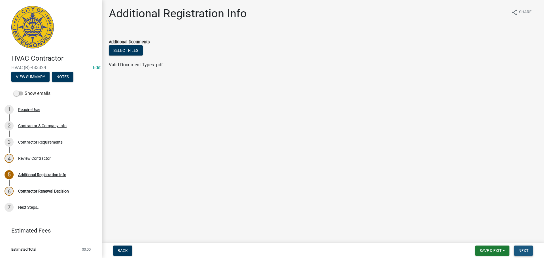
click at [525, 251] on span "Next" at bounding box center [523, 250] width 10 height 5
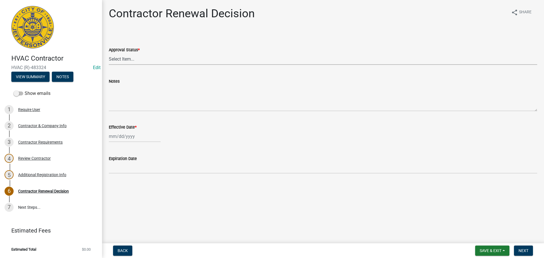
click at [118, 60] on select "Select Item... Approved Denied" at bounding box center [323, 59] width 428 height 12
click at [109, 53] on select "Select Item... Approved Denied" at bounding box center [323, 59] width 428 height 12
select select "30db8998-795d-4bbe-8e49-f1ade8865815"
select select "9"
select select "2025"
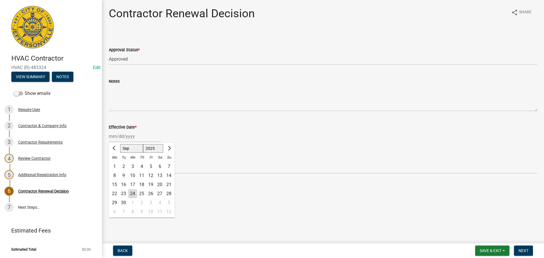
click at [115, 138] on div "Jan Feb Mar Apr May Jun Jul Aug Sep Oct Nov Dec 1525 1526 1527 1528 1529 1530 1…" at bounding box center [135, 137] width 52 height 12
click at [134, 195] on div "24" at bounding box center [132, 193] width 9 height 9
type input "09/24/2025"
click at [520, 248] on span "Next" at bounding box center [523, 250] width 10 height 5
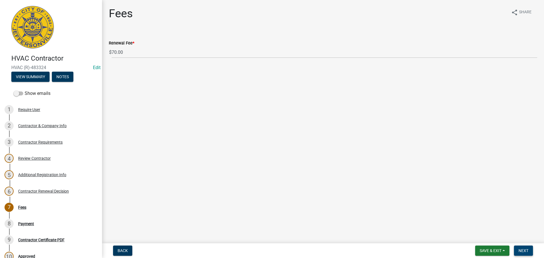
click at [524, 248] on span "Next" at bounding box center [523, 250] width 10 height 5
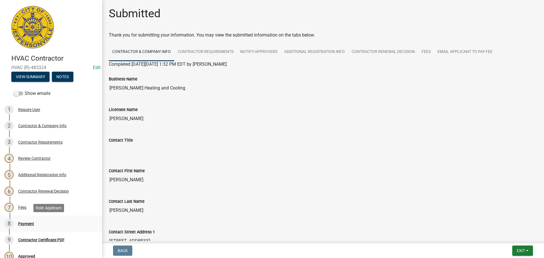
click at [28, 224] on div "Payment" at bounding box center [26, 224] width 16 height 4
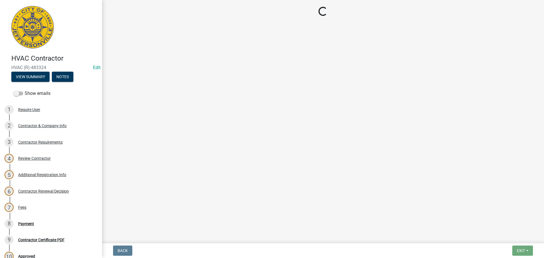
select select "3: 3"
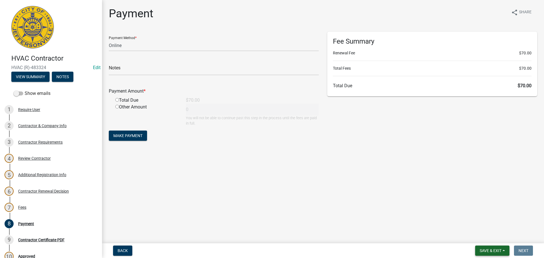
click at [482, 249] on span "Save & Exit" at bounding box center [490, 250] width 22 height 5
click at [481, 236] on button "Save & Exit" at bounding box center [486, 236] width 45 height 14
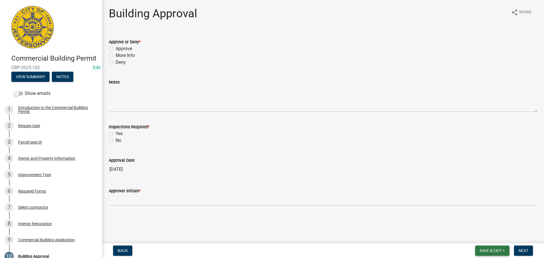
click at [494, 248] on span "Save & Exit" at bounding box center [490, 250] width 22 height 5
click at [485, 232] on button "Save & Exit" at bounding box center [486, 236] width 45 height 14
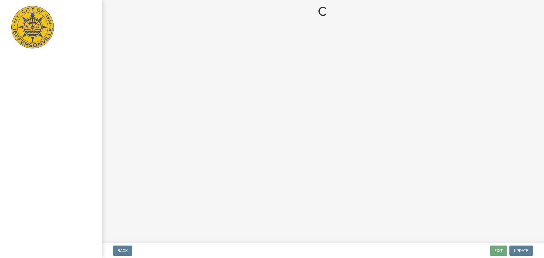
select select "3: 3"
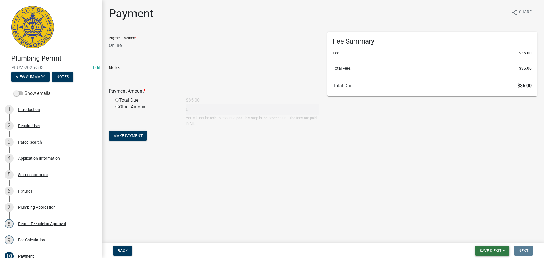
click at [490, 249] on span "Save & Exit" at bounding box center [490, 250] width 22 height 5
click at [484, 235] on button "Save & Exit" at bounding box center [486, 236] width 45 height 14
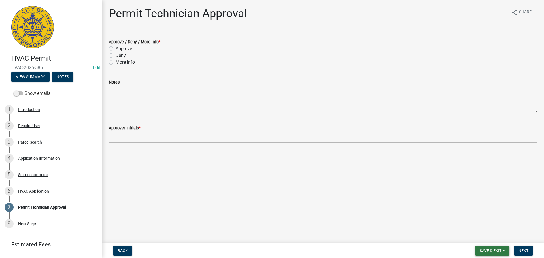
click at [493, 249] on span "Save & Exit" at bounding box center [490, 250] width 22 height 5
click at [487, 237] on button "Save & Exit" at bounding box center [486, 236] width 45 height 14
